Goal: Task Accomplishment & Management: Manage account settings

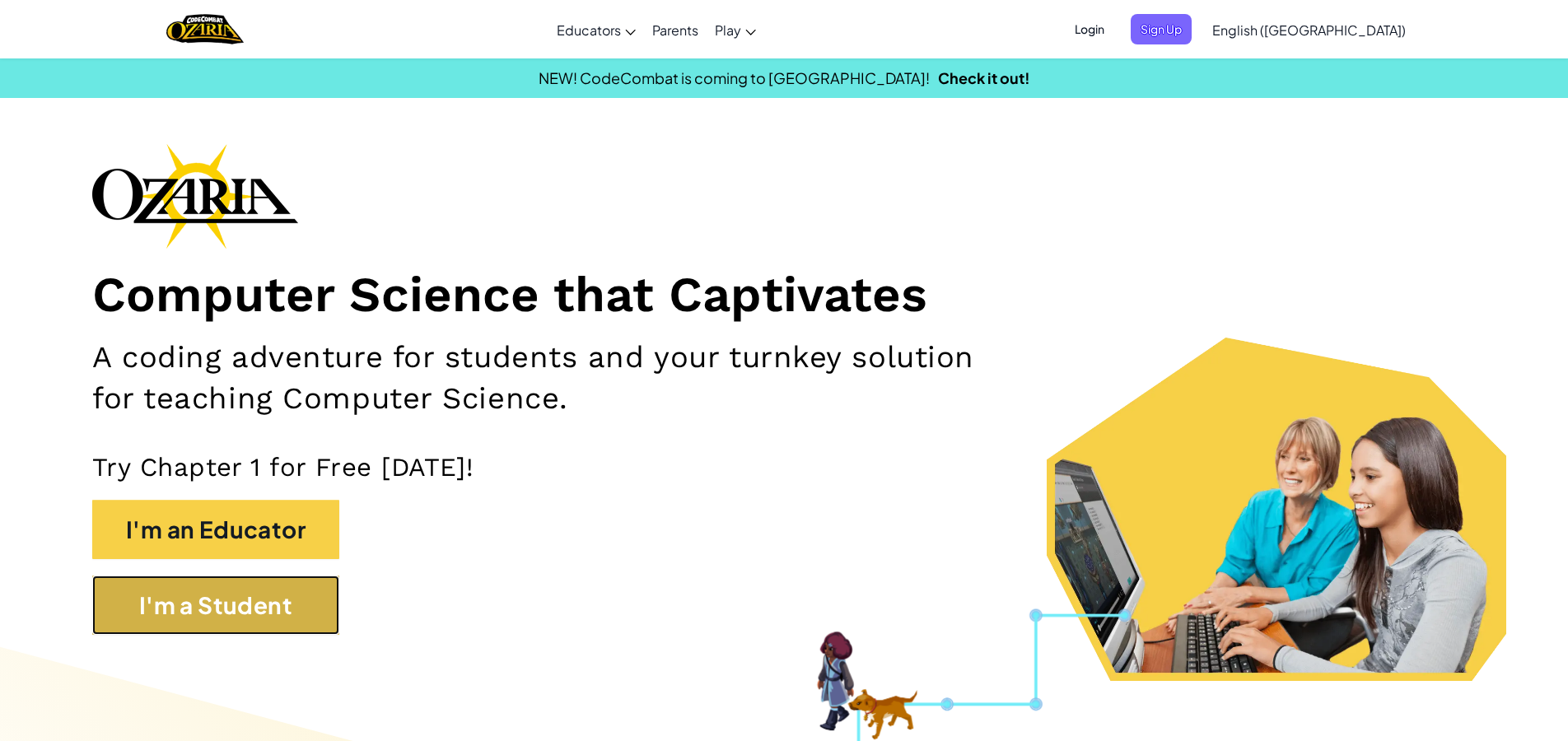
click at [181, 590] on button "I'm a Student" at bounding box center [215, 605] width 247 height 60
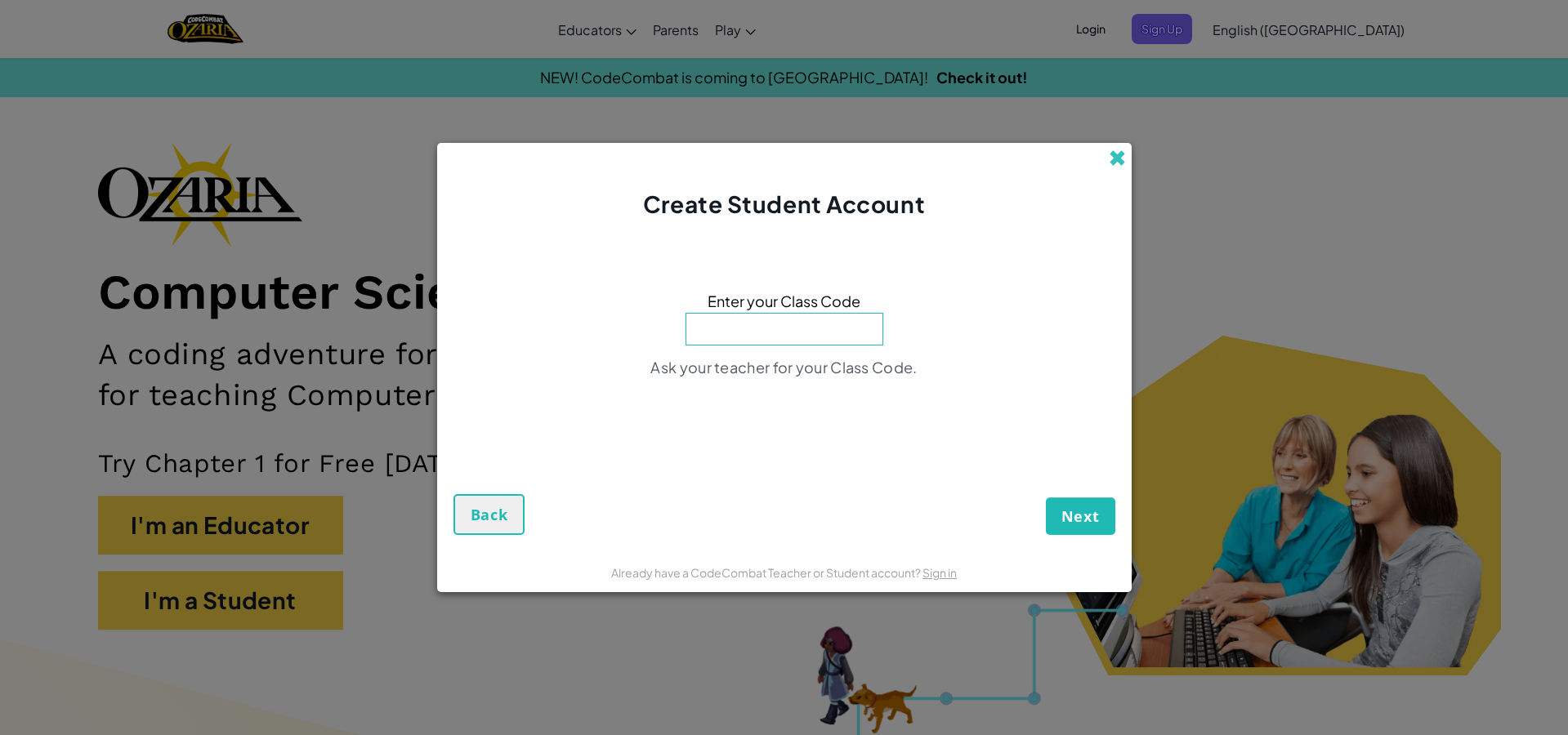
click at [1115, 160] on span at bounding box center [1117, 158] width 17 height 17
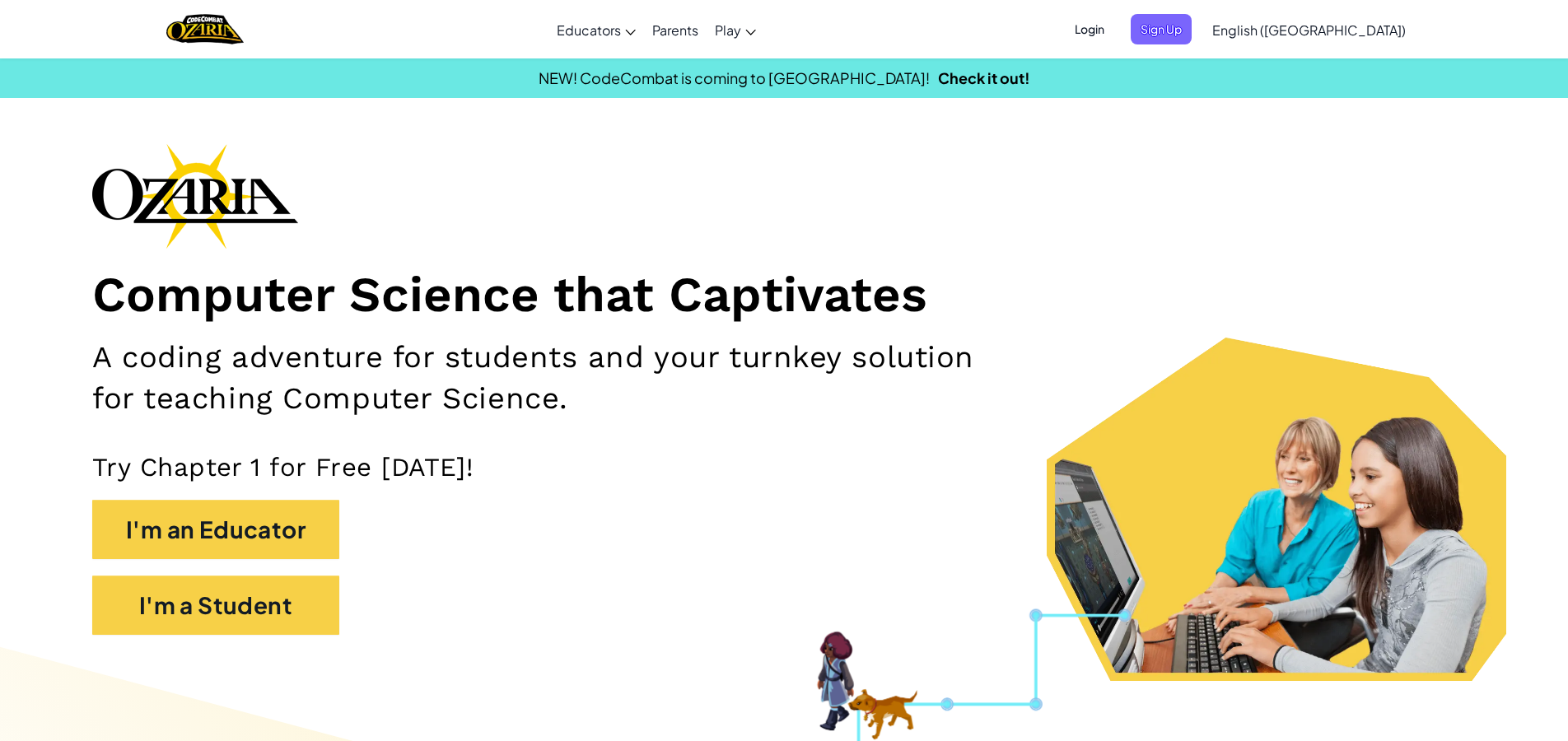
click at [1115, 28] on span "Login" at bounding box center [1089, 29] width 49 height 30
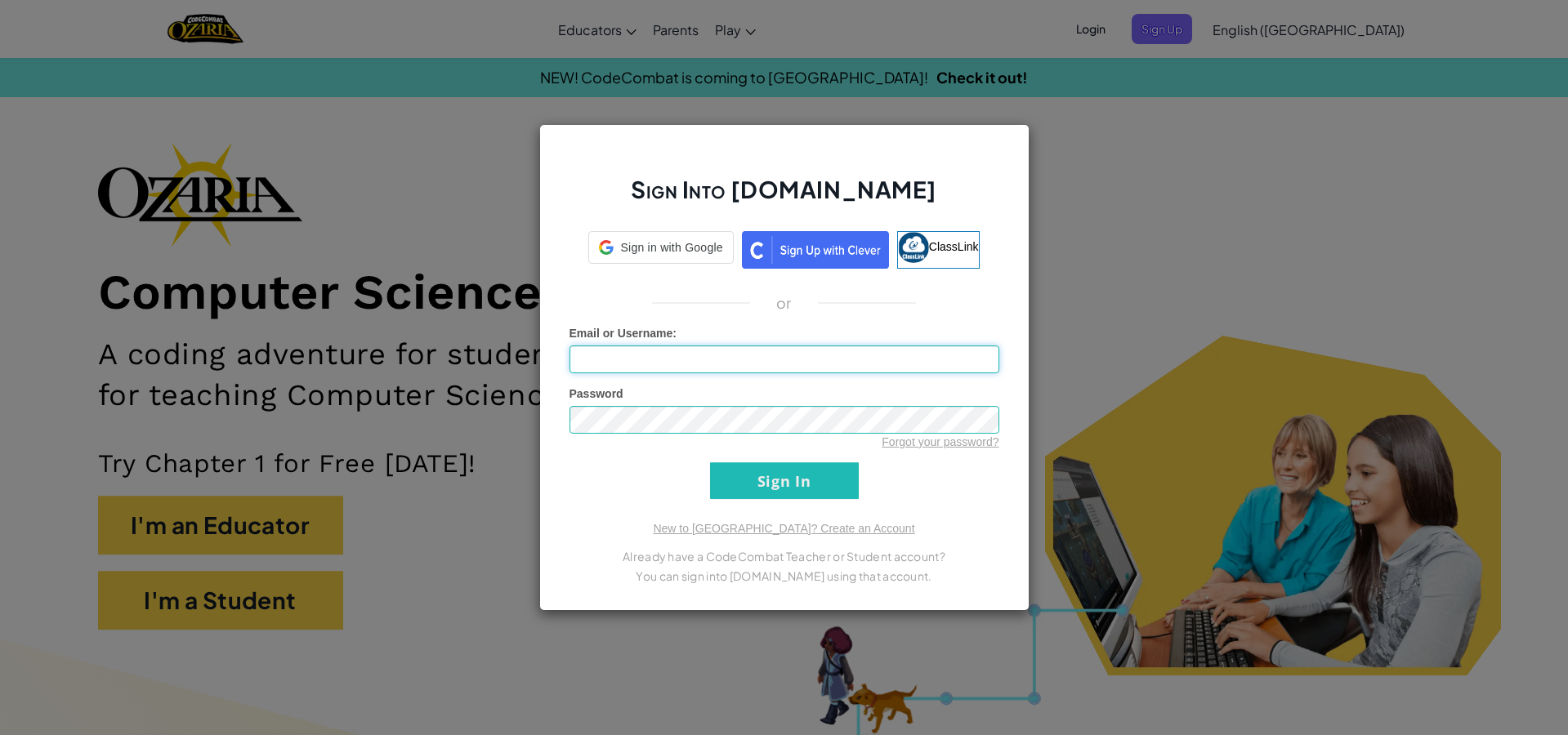
type input "ReilyD"
click at [743, 493] on input "Sign In" at bounding box center [784, 481] width 149 height 37
click at [744, 493] on input "Sign In" at bounding box center [784, 481] width 149 height 37
click at [766, 478] on input "Sign In" at bounding box center [784, 481] width 149 height 37
